Goal: Navigation & Orientation: Find specific page/section

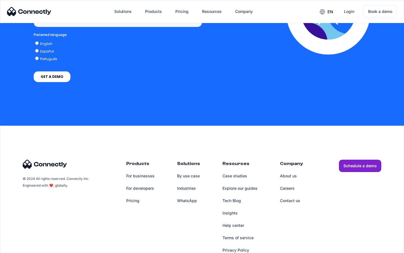
scroll to position [426, 0]
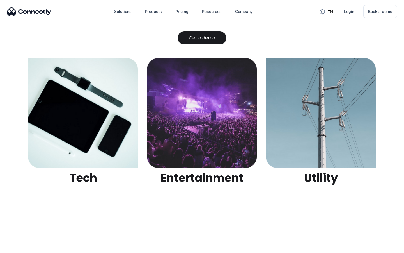
scroll to position [1772, 0]
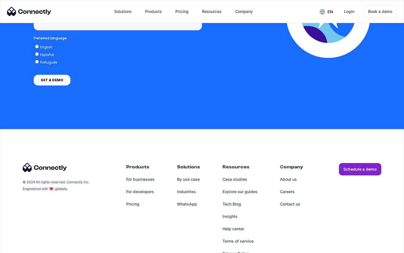
scroll to position [1430, 0]
